Goal: Use online tool/utility: Utilize a website feature to perform a specific function

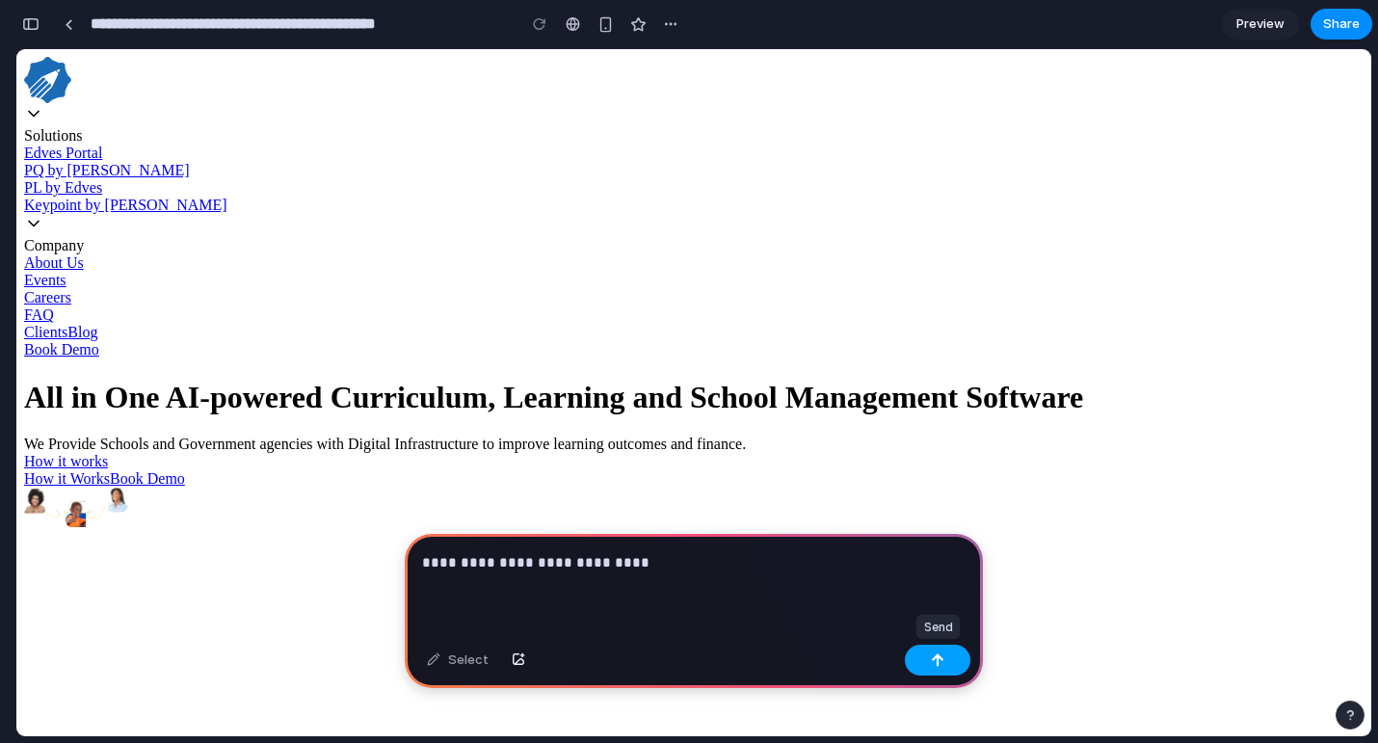
click at [937, 664] on div "button" at bounding box center [937, 659] width 13 height 13
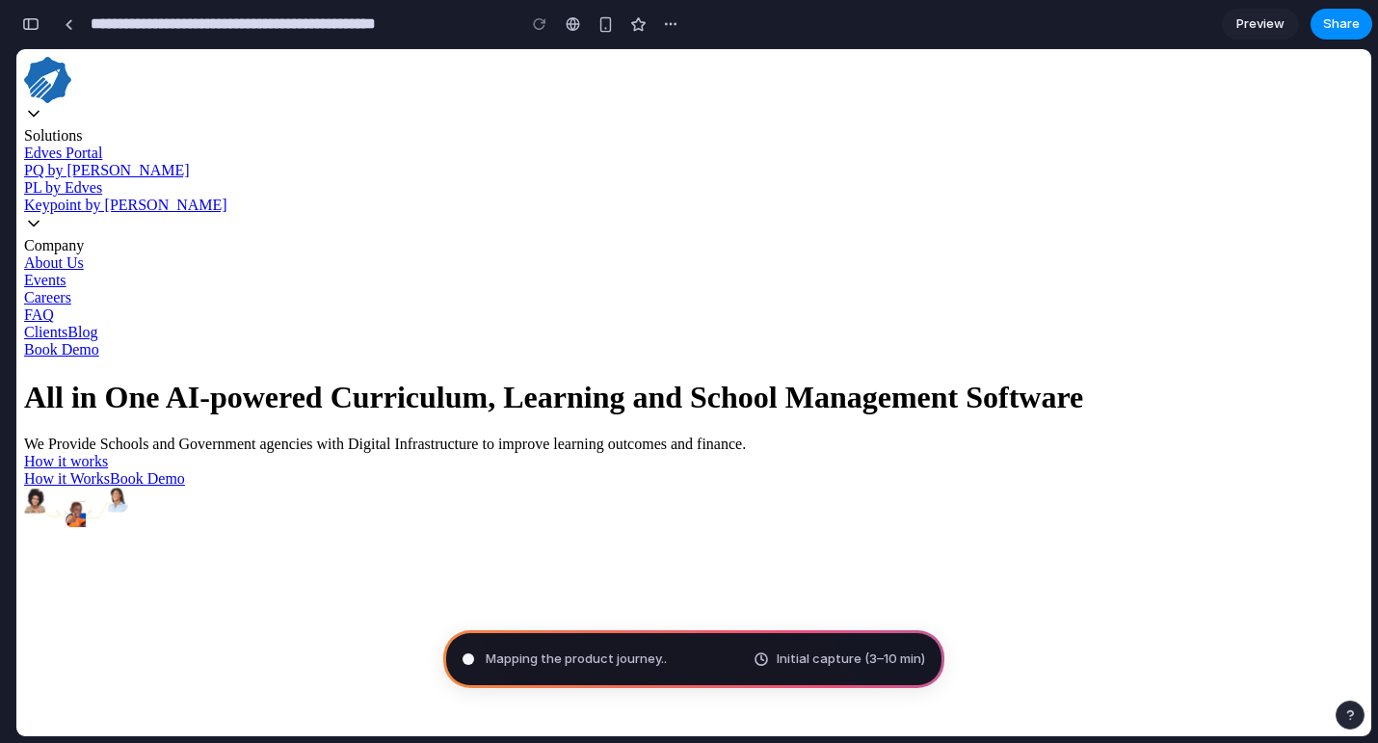
type input "**********"
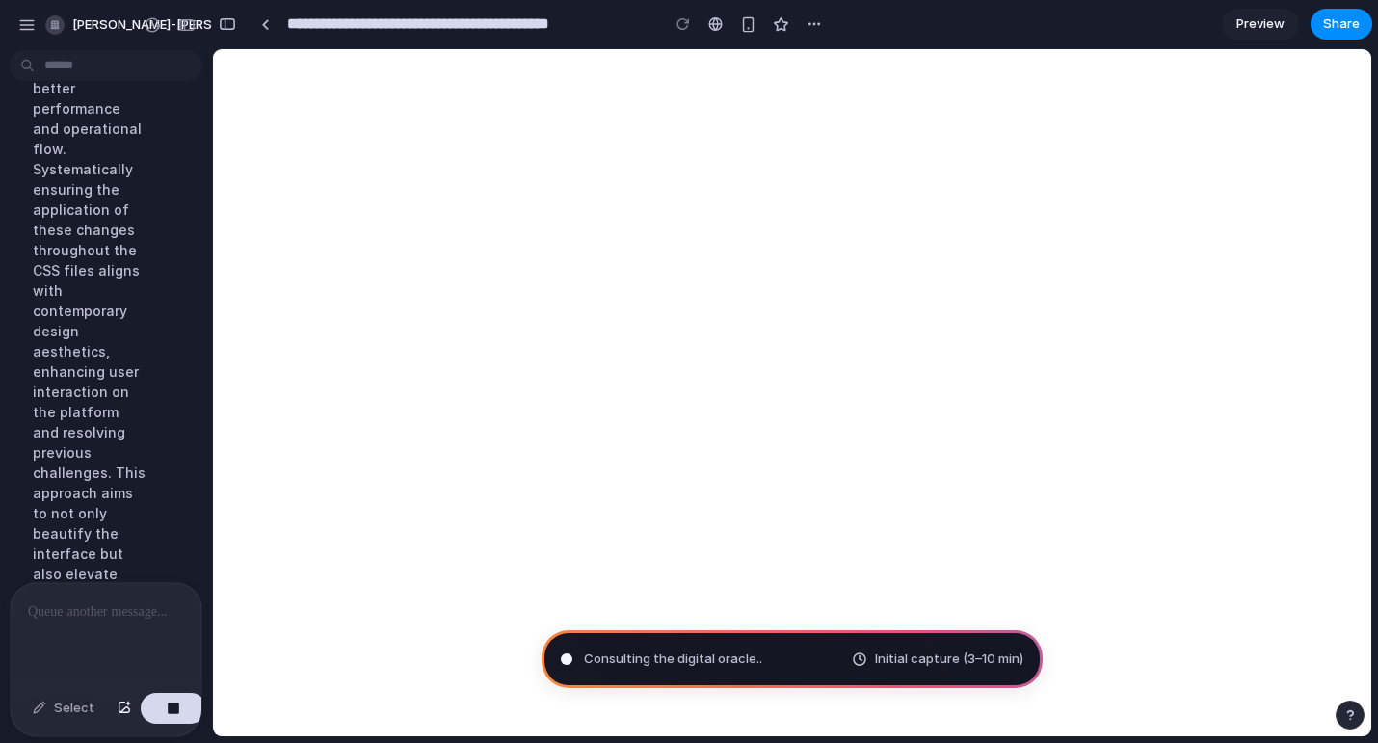
scroll to position [665, 0]
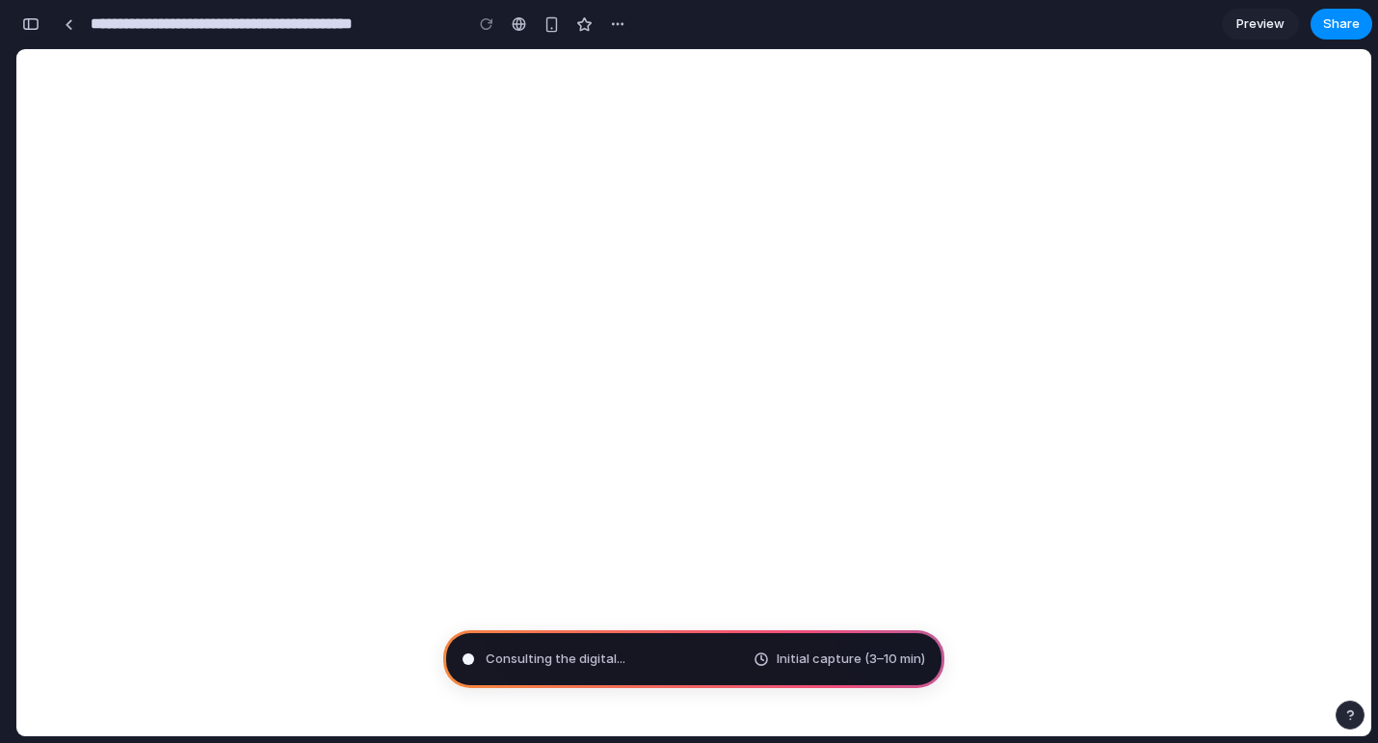
click at [34, 29] on div "button" at bounding box center [30, 23] width 17 height 13
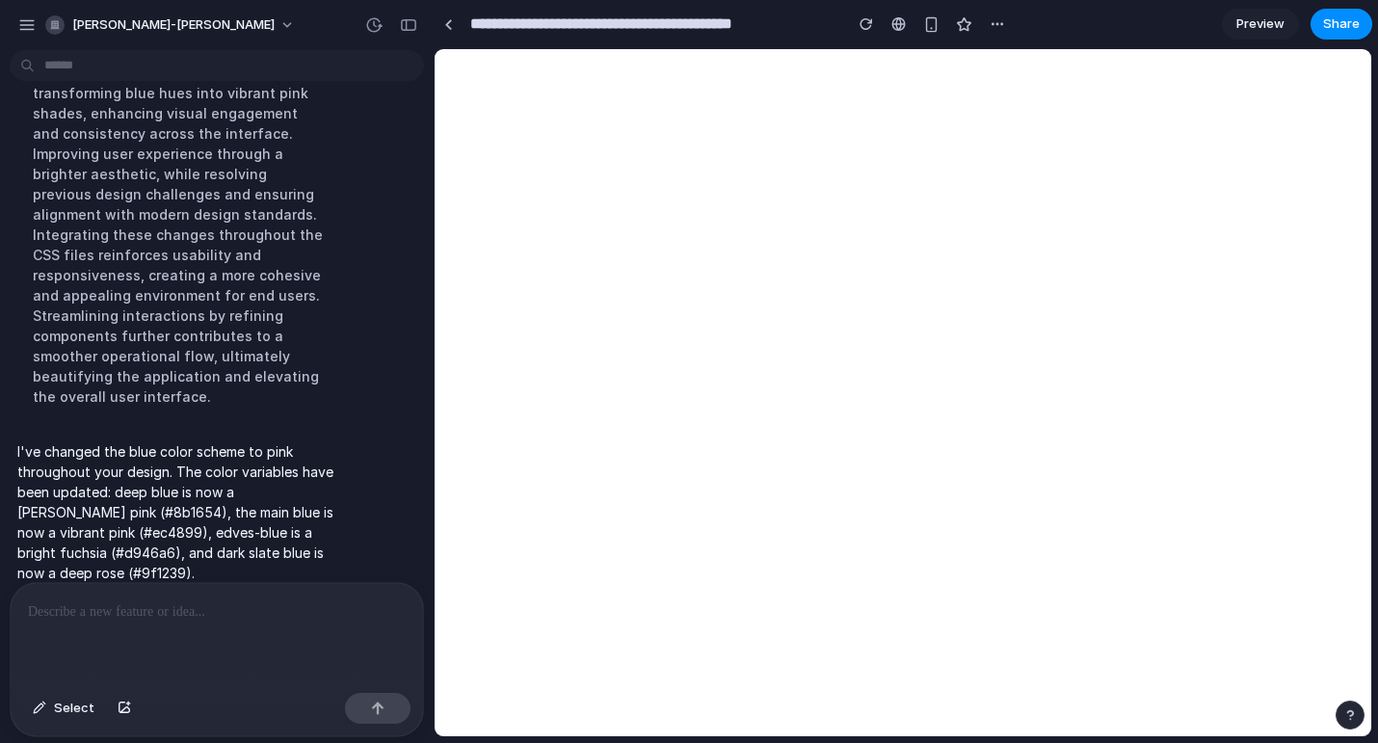
scroll to position [179, 0]
click at [65, 706] on span "Select" at bounding box center [74, 708] width 40 height 19
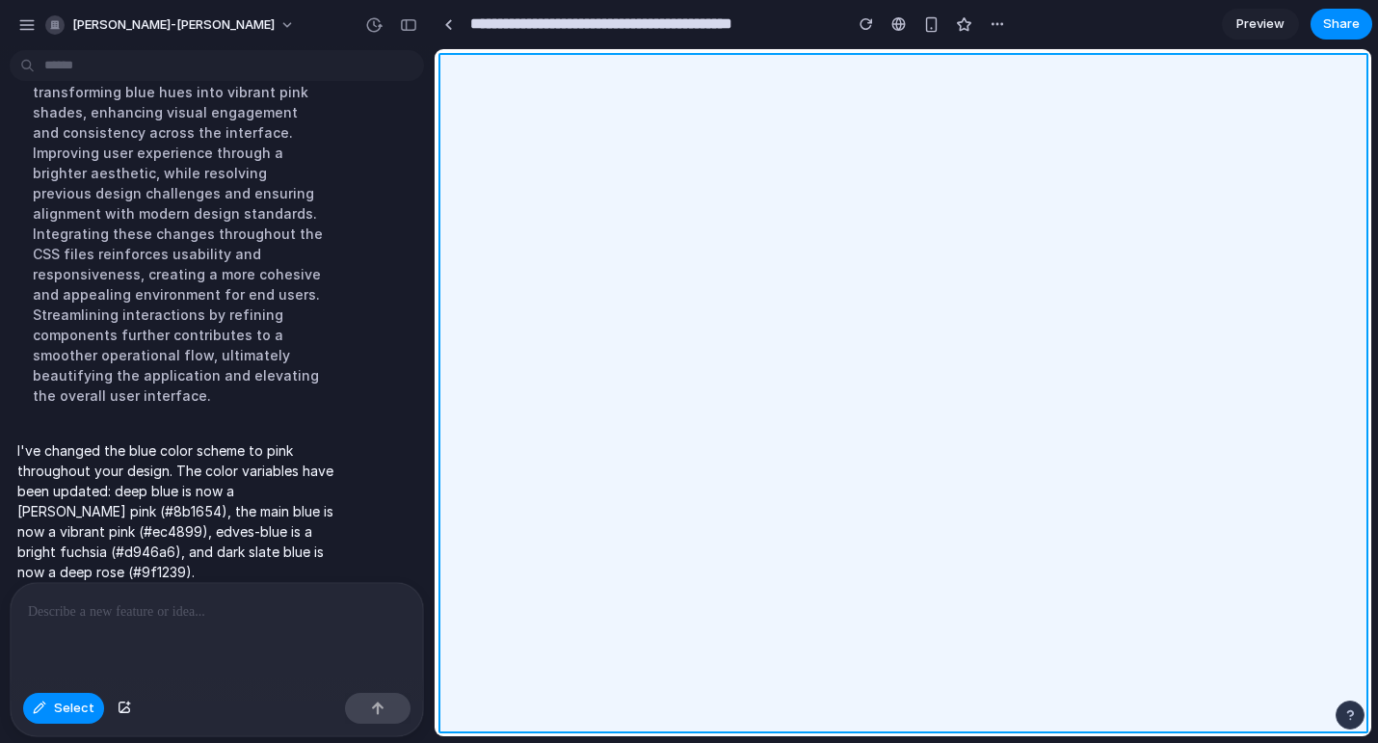
click at [675, 161] on div at bounding box center [904, 393] width 936 height 686
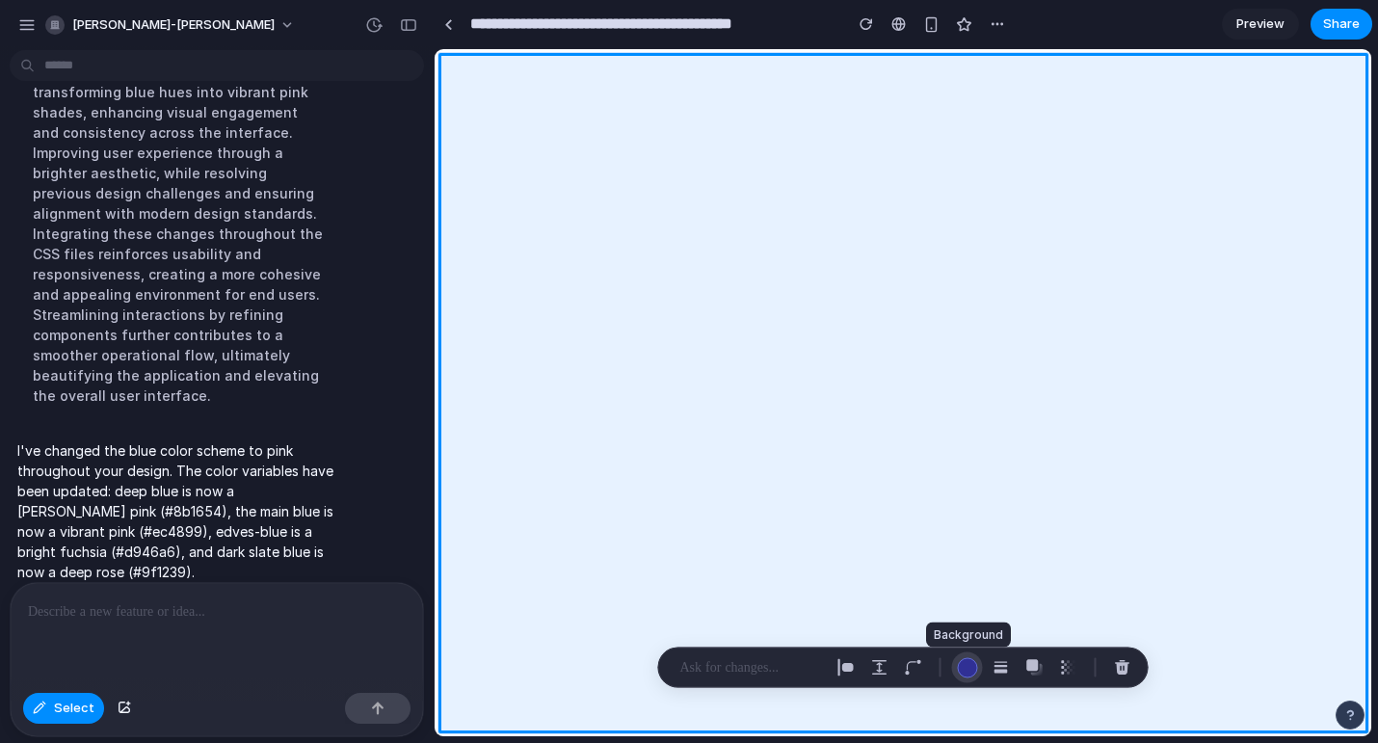
click at [974, 672] on div "button" at bounding box center [967, 667] width 20 height 20
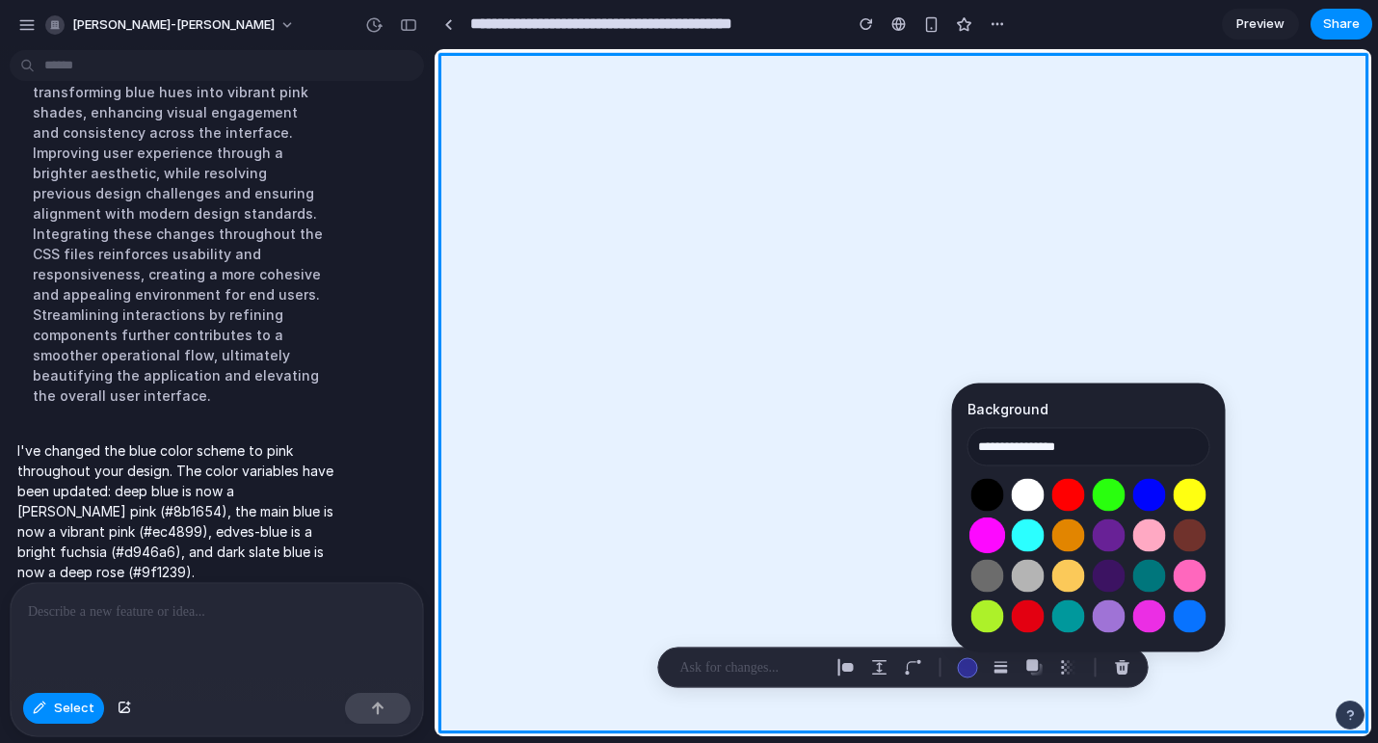
click at [982, 540] on button "Select color oklch(0.70 0.32 328)" at bounding box center [988, 536] width 36 height 36
type input "**********"
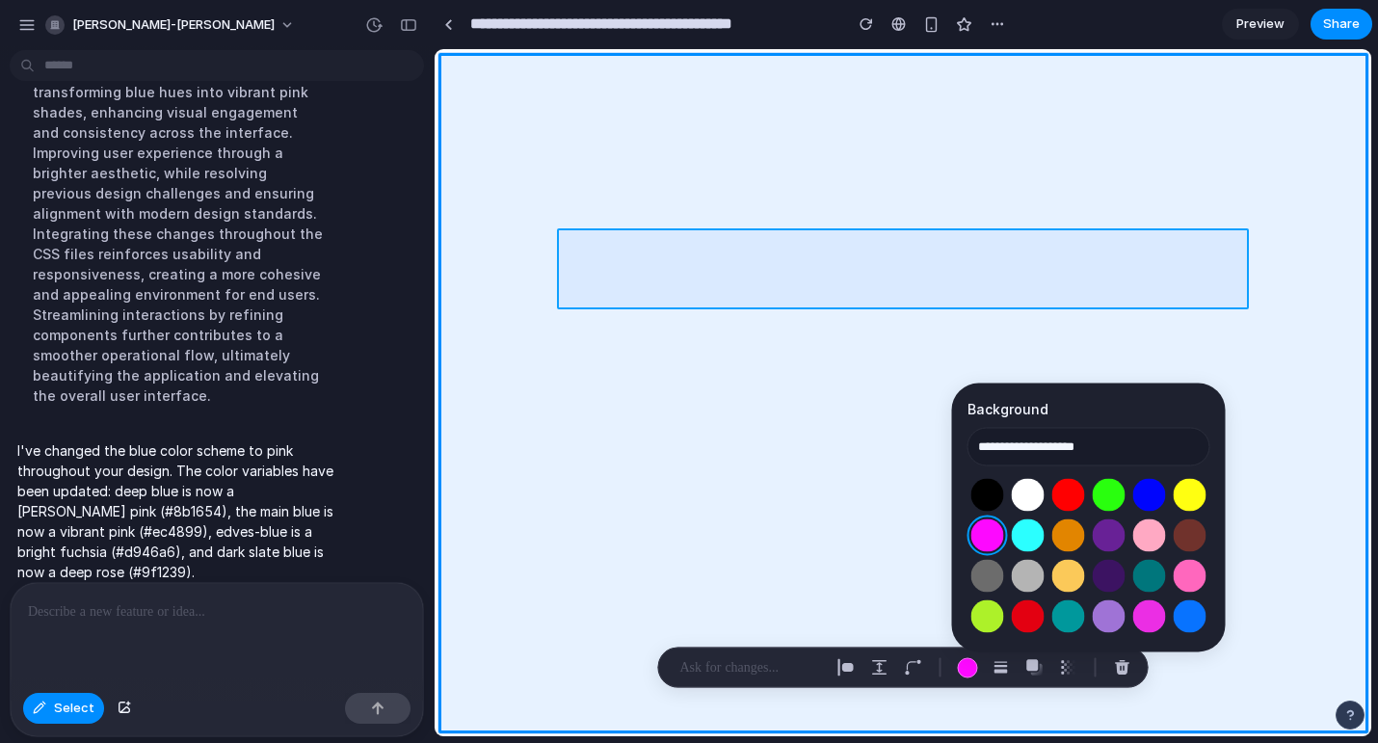
click at [1053, 280] on div at bounding box center [904, 393] width 936 height 686
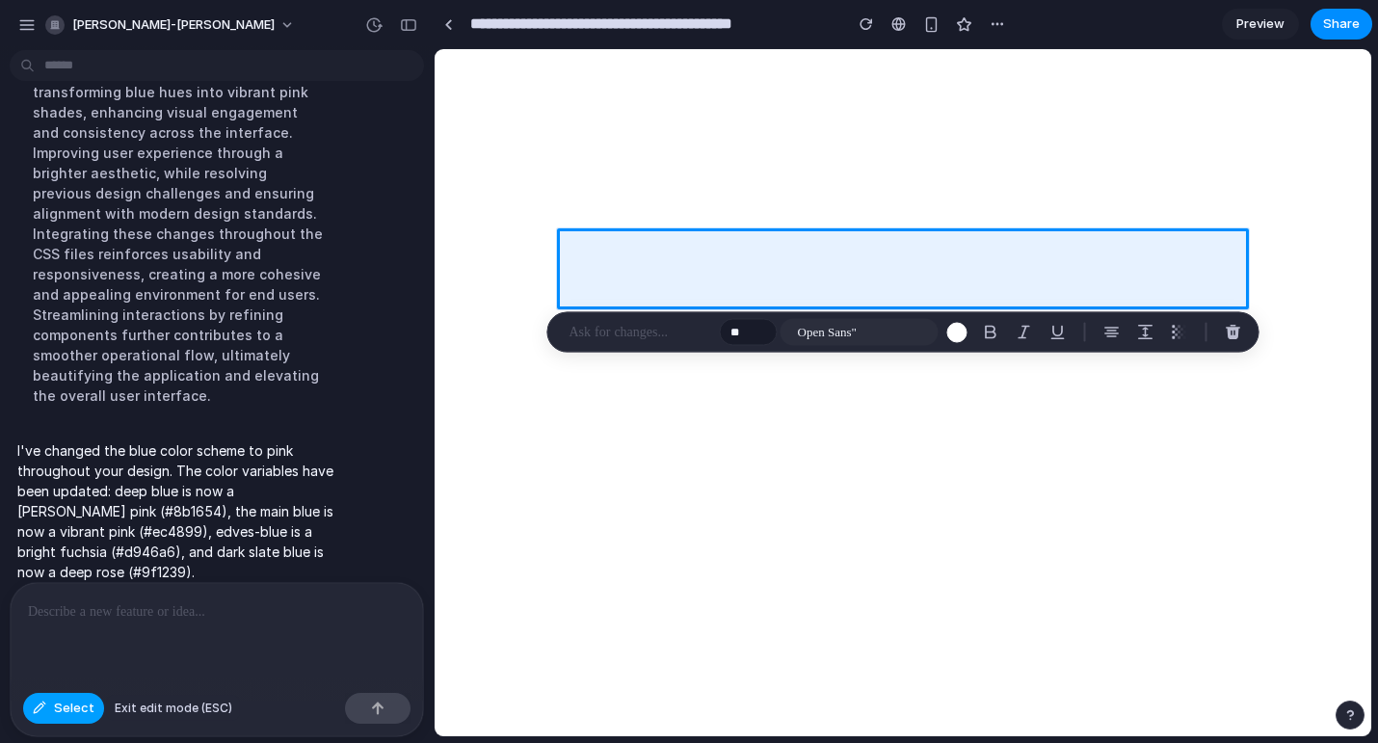
click at [80, 708] on span "Select" at bounding box center [74, 708] width 40 height 19
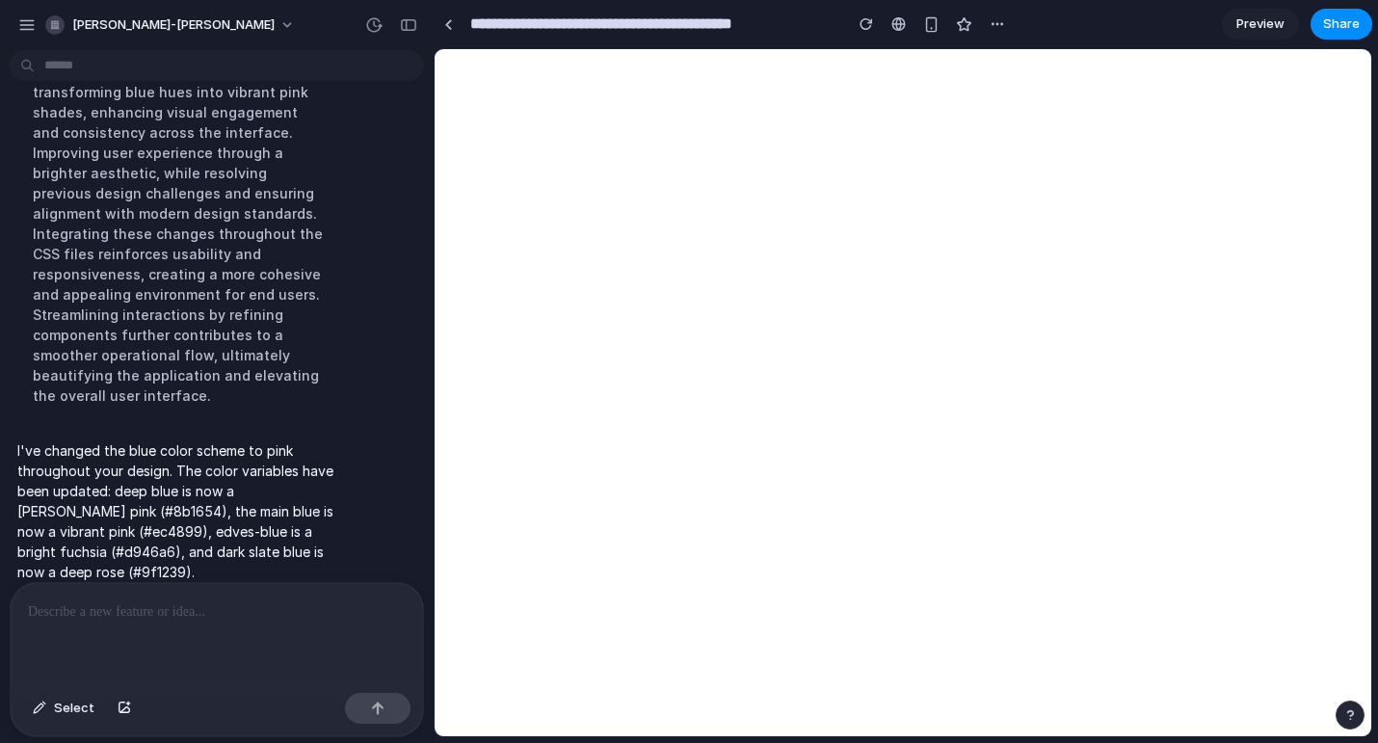
click at [84, 633] on div at bounding box center [217, 634] width 412 height 102
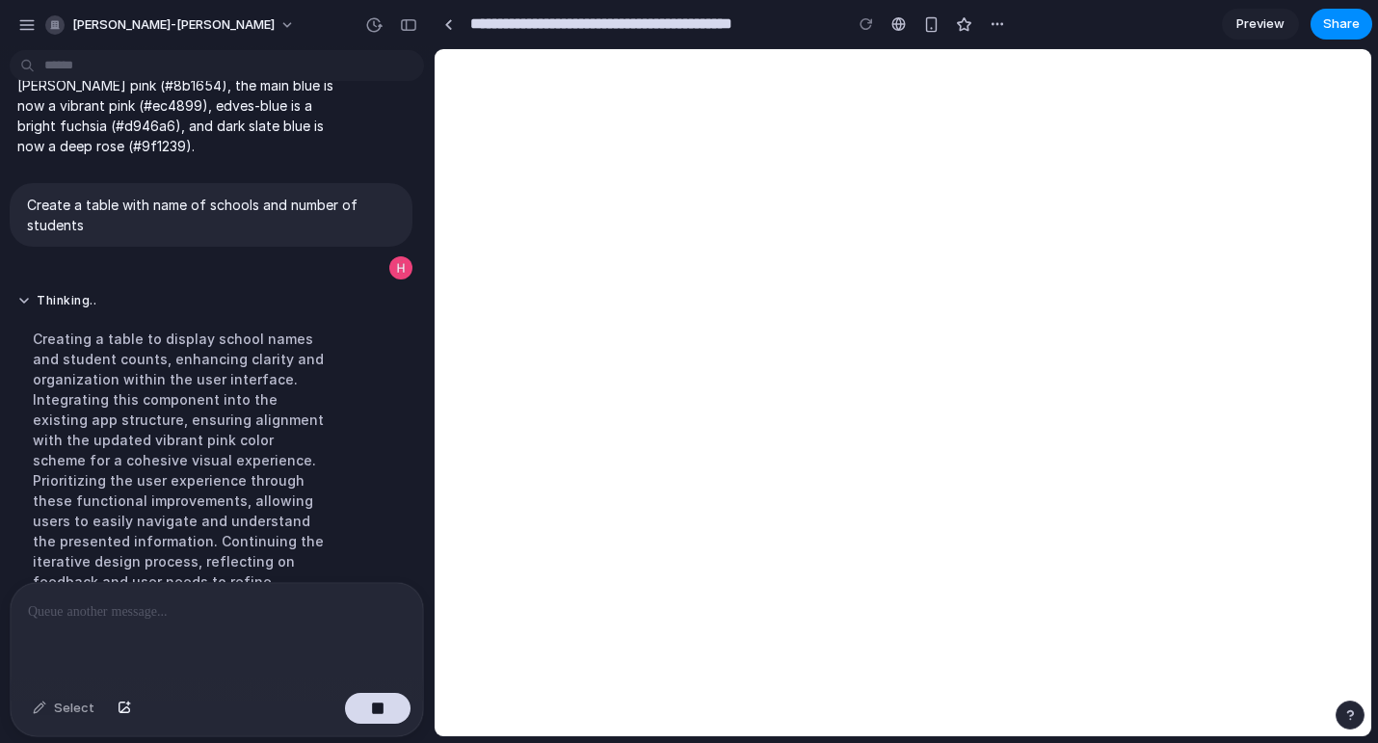
scroll to position [334, 0]
